Goal: Task Accomplishment & Management: Complete application form

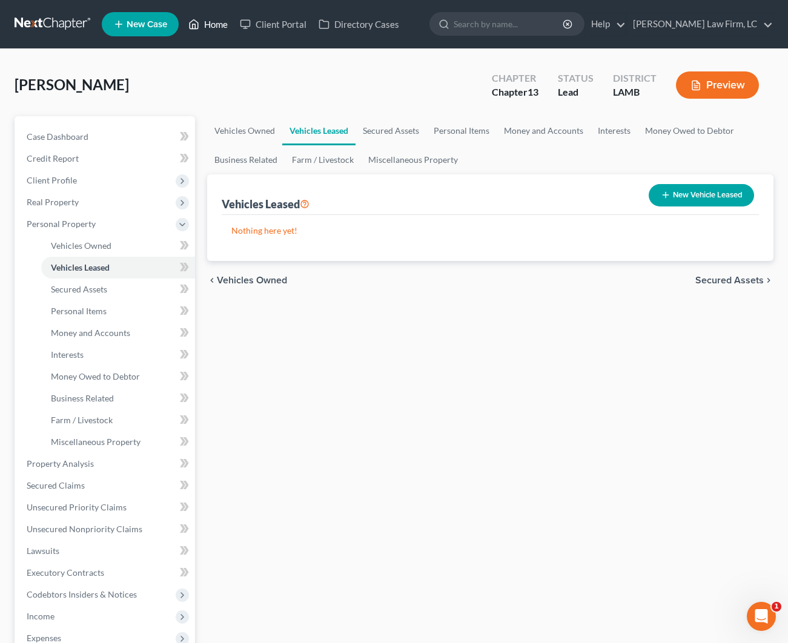
click at [230, 25] on link "Home" at bounding box center [207, 24] width 51 height 22
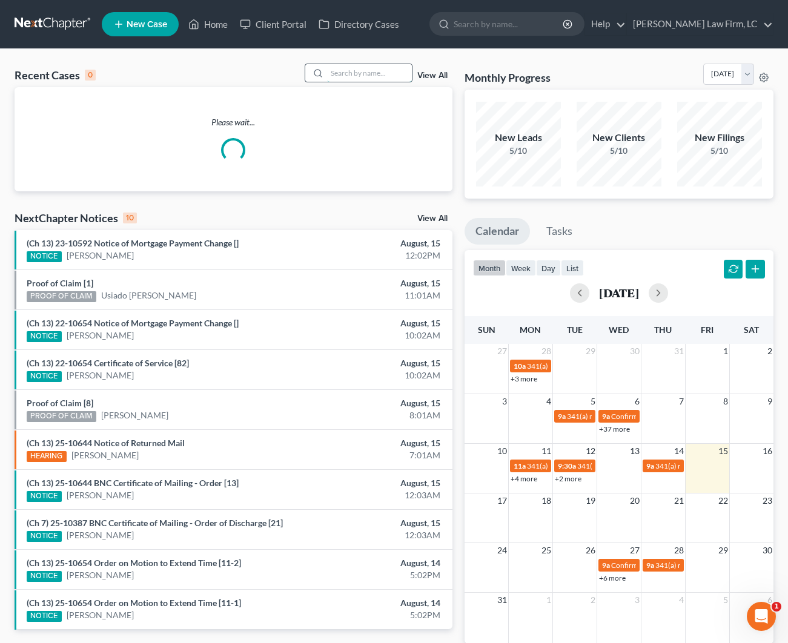
click at [358, 72] on input "search" at bounding box center [369, 73] width 85 height 18
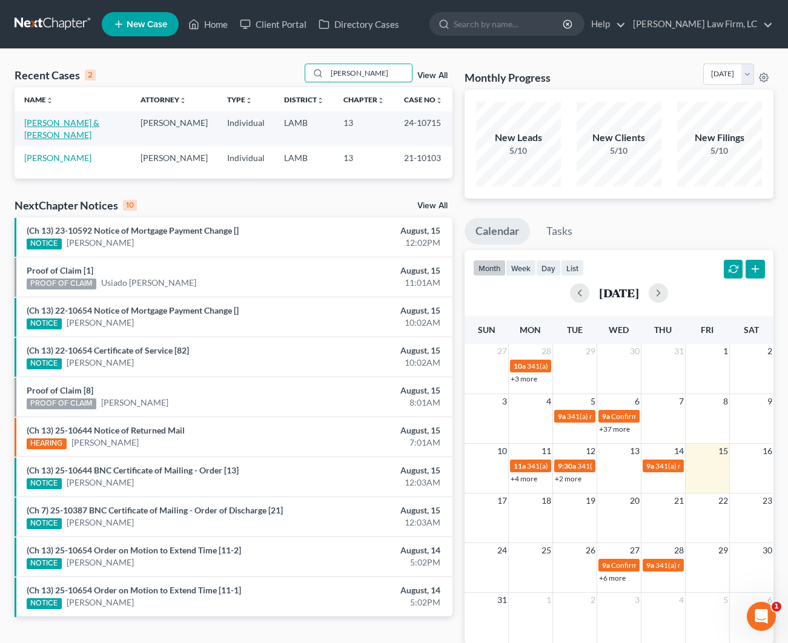
type input "[PERSON_NAME]"
click at [71, 125] on link "[PERSON_NAME] & [PERSON_NAME]" at bounding box center [61, 128] width 75 height 22
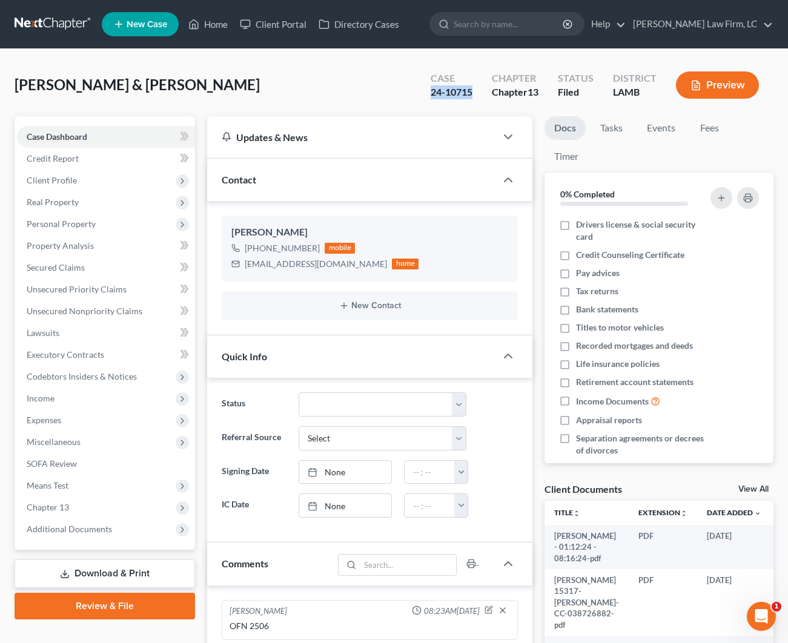
drag, startPoint x: 467, startPoint y: 93, endPoint x: 377, endPoint y: 103, distance: 91.4
click at [377, 92] on div "[PERSON_NAME] & [PERSON_NAME] Upgraded Case 24-10715 Chapter Chapter 13 Status …" at bounding box center [394, 90] width 759 height 53
copy div "24-10715"
click at [73, 174] on span "Client Profile" at bounding box center [106, 181] width 178 height 22
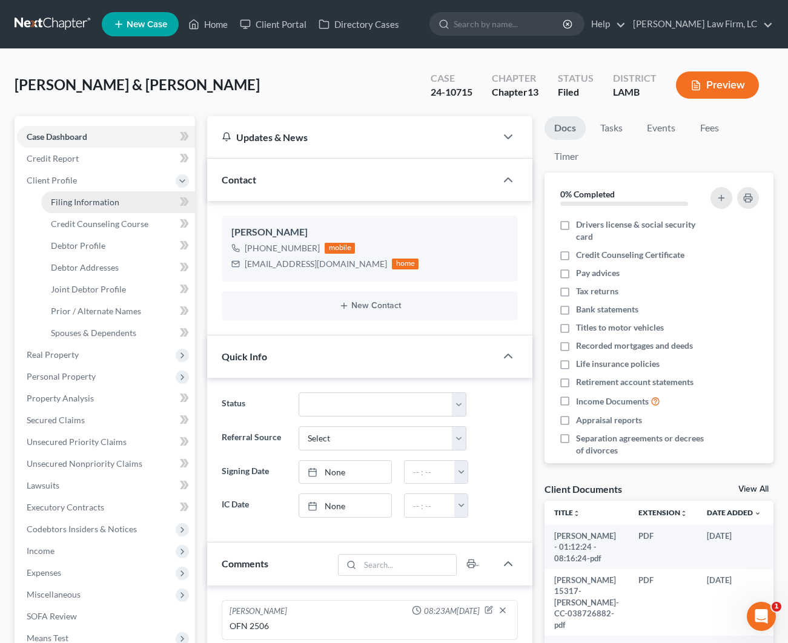
click at [82, 212] on link "Filing Information" at bounding box center [118, 202] width 154 height 22
select select "1"
select select "3"
select select "19"
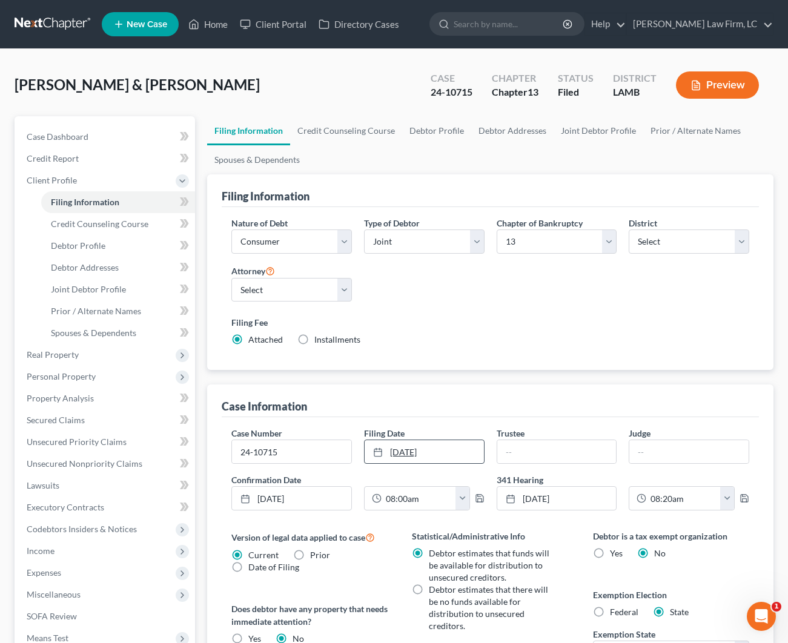
click at [440, 447] on link "[DATE]" at bounding box center [423, 451] width 119 height 23
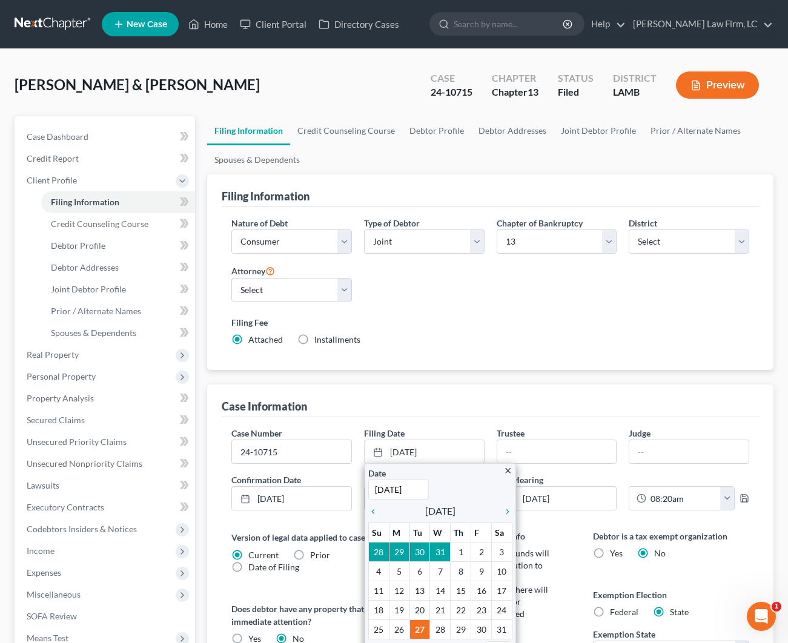
click at [409, 413] on div "Case Information" at bounding box center [490, 400] width 537 height 33
